Goal: Transaction & Acquisition: Purchase product/service

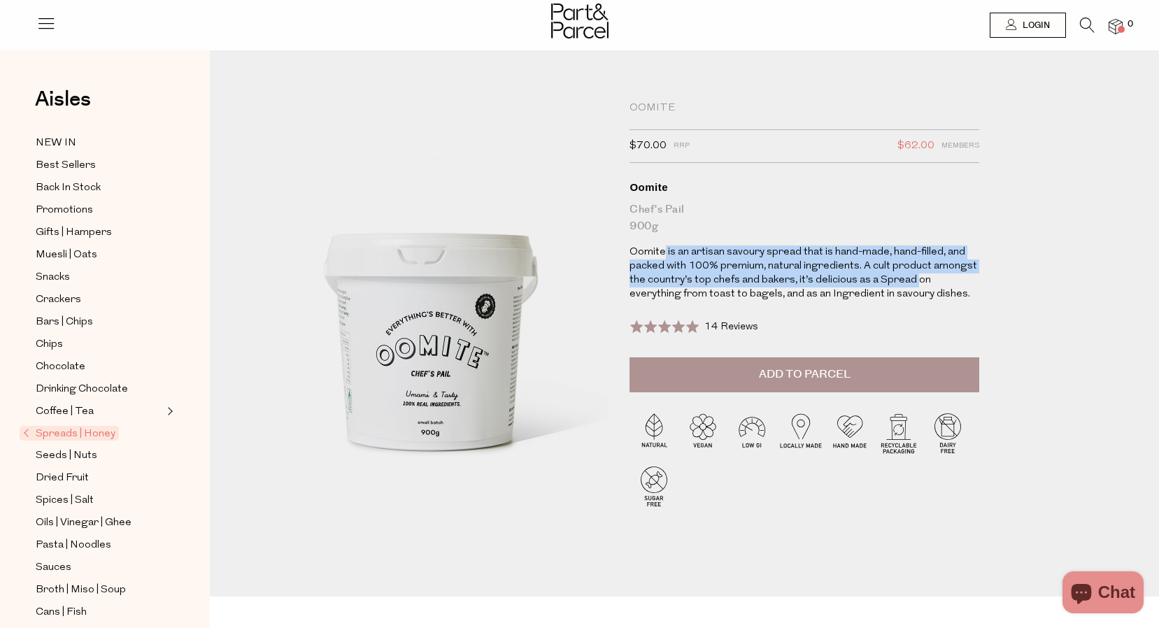
drag, startPoint x: 703, startPoint y: 262, endPoint x: 914, endPoint y: 280, distance: 211.3
click at [914, 280] on p "Oomite is an artisan savoury spread that is hand-made, hand-filled, and packed …" at bounding box center [805, 274] width 350 height 56
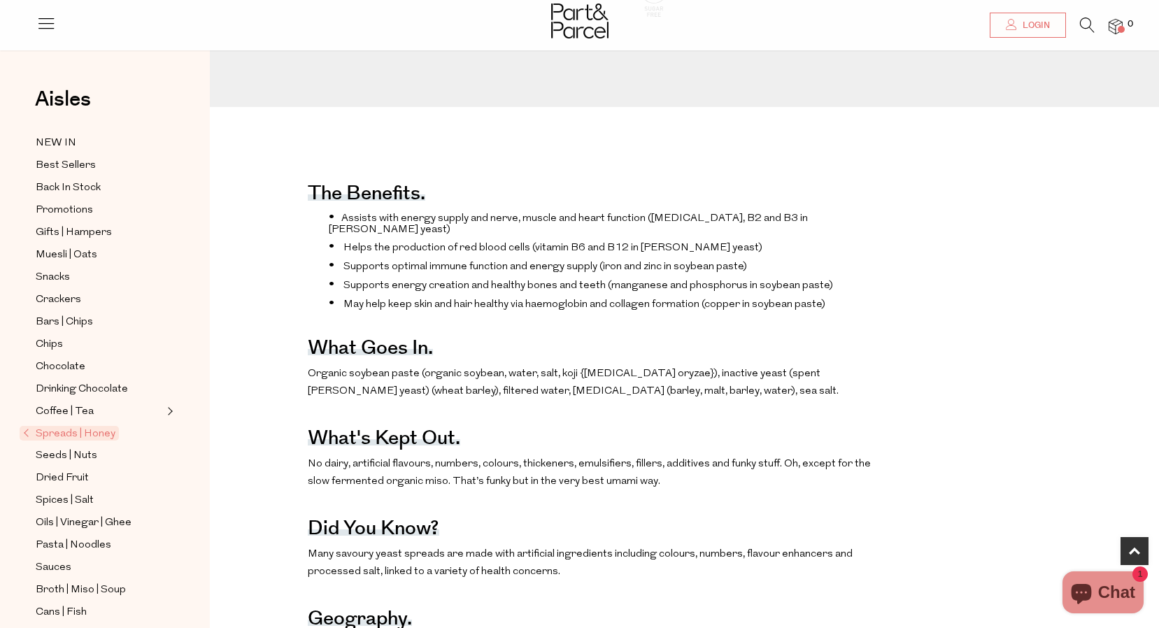
scroll to position [630, 0]
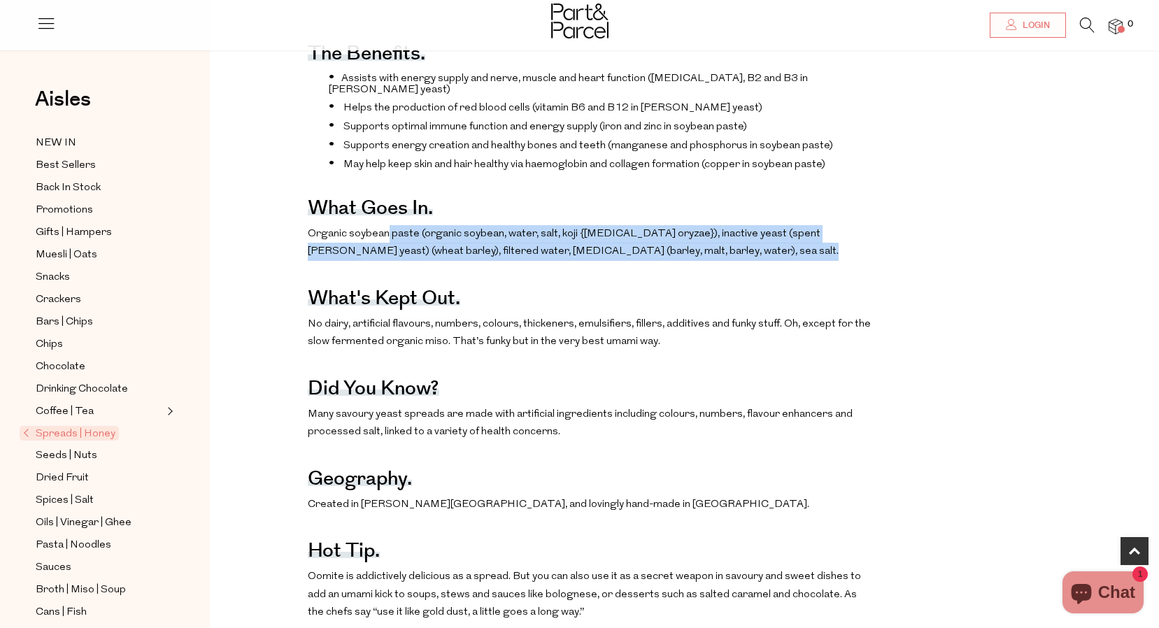
drag, startPoint x: 387, startPoint y: 250, endPoint x: 852, endPoint y: 266, distance: 465.4
click at [852, 261] on p "Organic soybean paste (organic soybean, water, salt, koji {[MEDICAL_DATA] oryza…" at bounding box center [591, 243] width 567 height 36
click at [851, 261] on p "Organic soybean paste (organic soybean, water, salt, koji {[MEDICAL_DATA] oryza…" at bounding box center [591, 243] width 567 height 36
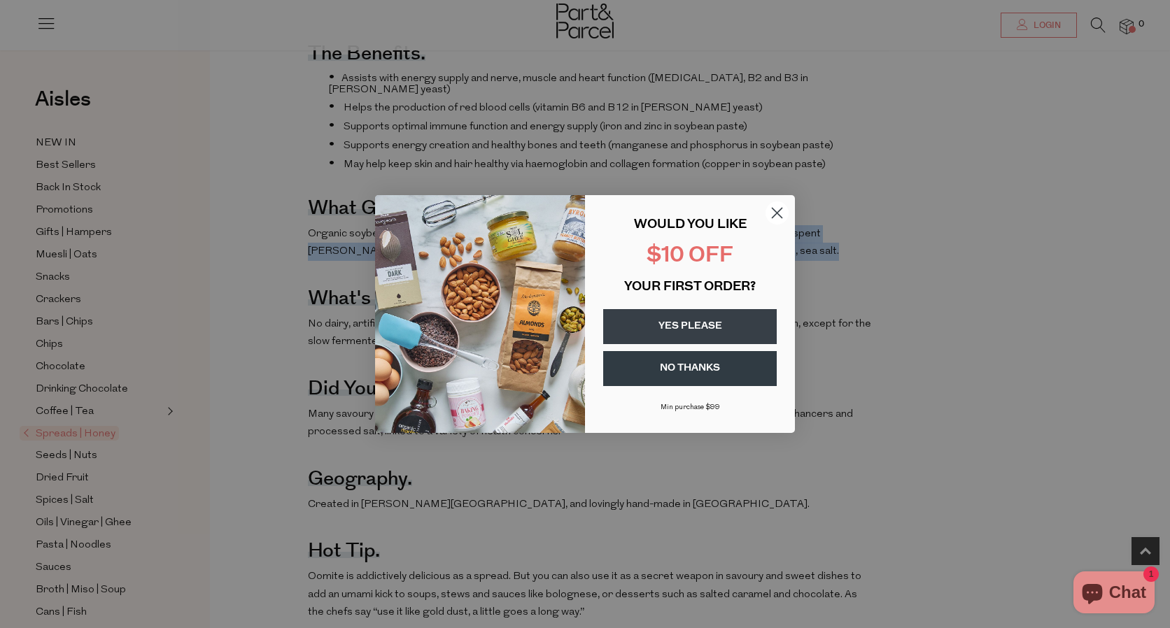
click at [774, 210] on icon "Close dialog" at bounding box center [777, 213] width 10 height 10
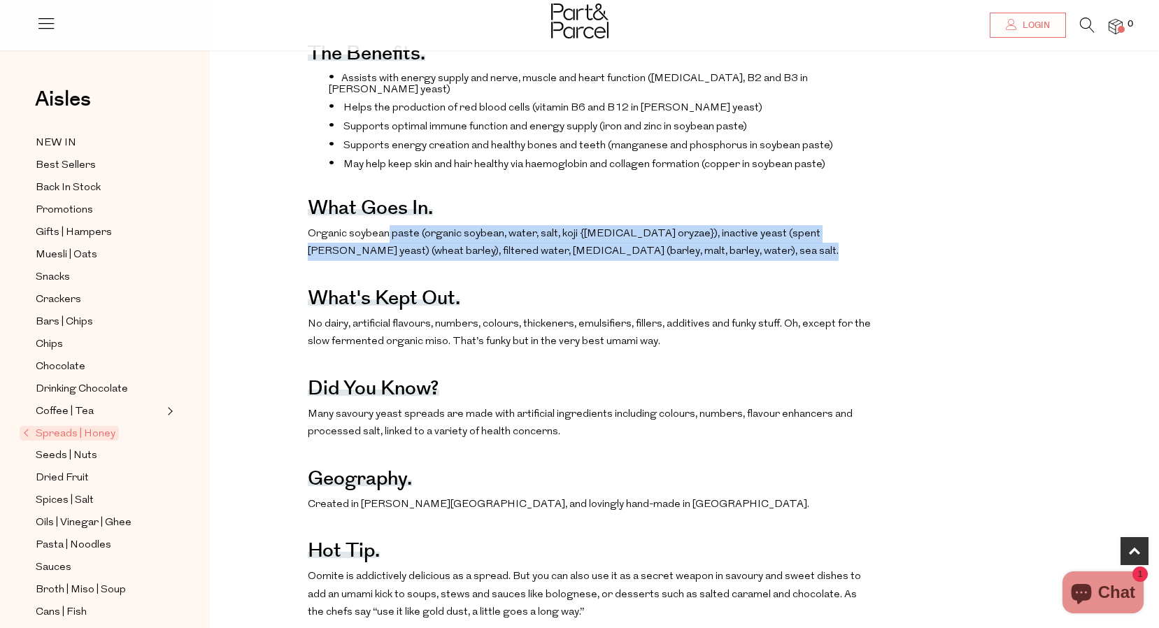
click at [782, 261] on p "Organic soybean paste (organic soybean, water, salt, koji {[MEDICAL_DATA] oryza…" at bounding box center [591, 243] width 567 height 36
